Goal: Information Seeking & Learning: Get advice/opinions

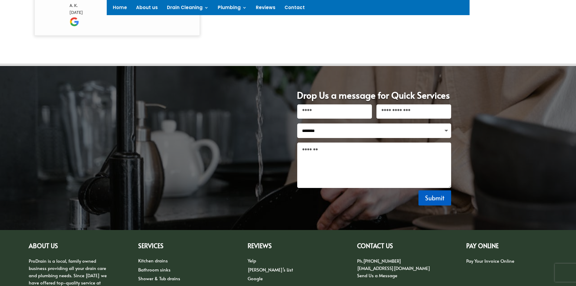
scroll to position [806, 0]
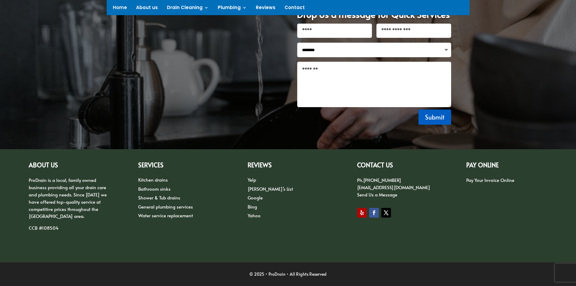
click at [254, 198] on link "Google" at bounding box center [254, 197] width 15 height 6
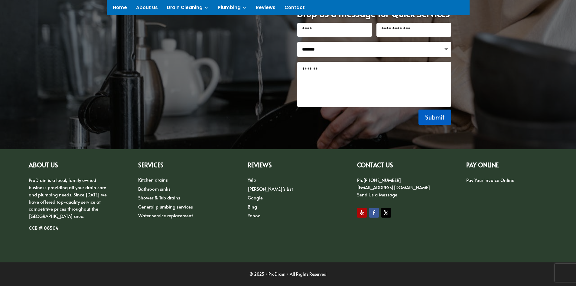
click at [254, 180] on link "Yelp" at bounding box center [251, 179] width 8 height 6
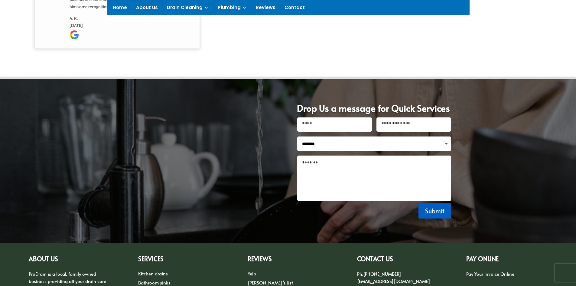
scroll to position [806, 0]
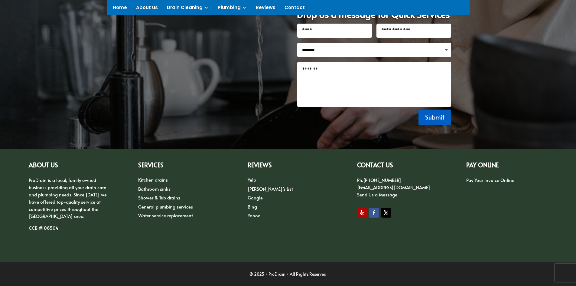
click at [262, 188] on link "[PERSON_NAME]’s List" at bounding box center [269, 188] width 45 height 6
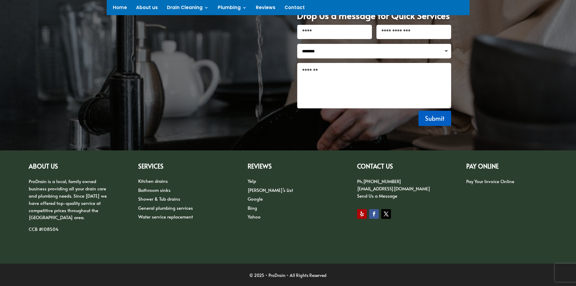
click at [259, 199] on link "Google" at bounding box center [254, 198] width 15 height 6
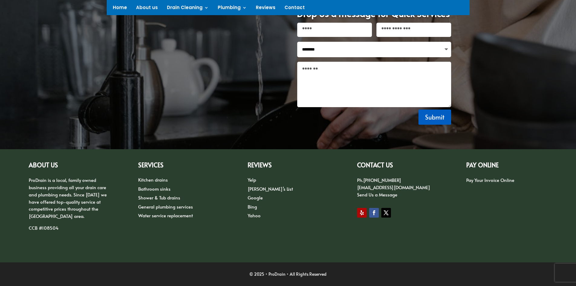
click at [251, 209] on link "Bing" at bounding box center [251, 206] width 9 height 6
click at [251, 216] on link "Yahoo" at bounding box center [253, 215] width 13 height 6
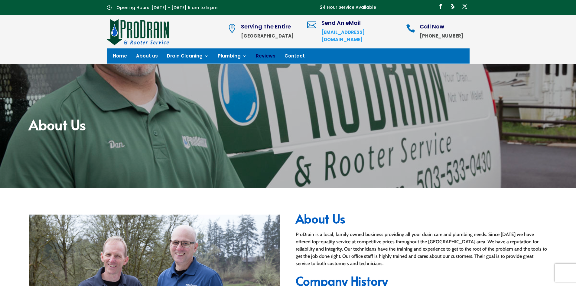
click at [257, 57] on link "Reviews" at bounding box center [266, 57] width 20 height 7
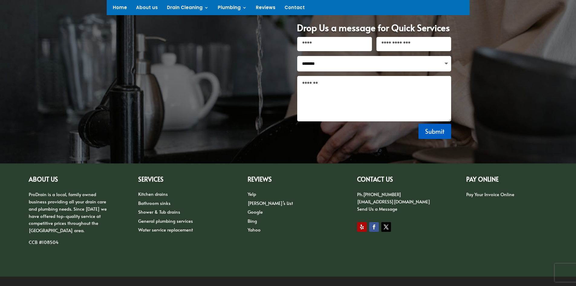
scroll to position [848, 0]
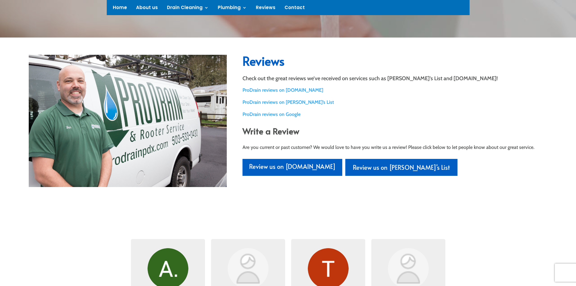
scroll to position [151, 0]
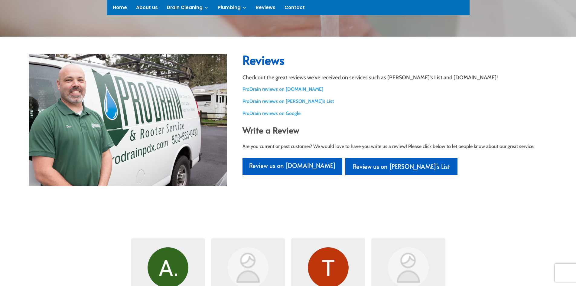
click at [277, 112] on link "ProDrain reviews on Google" at bounding box center [271, 113] width 58 height 6
